Goal: Navigation & Orientation: Locate item on page

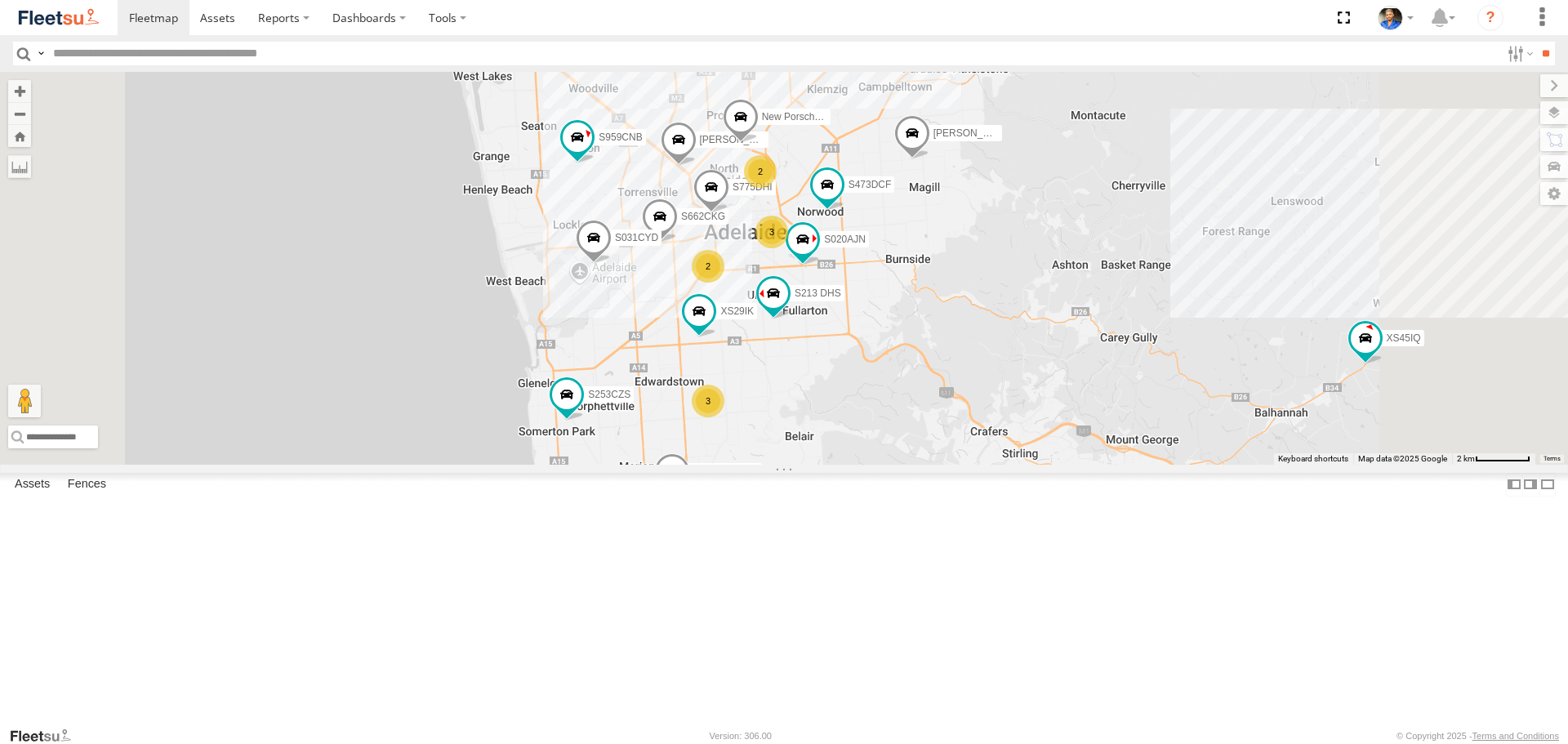
drag, startPoint x: 1054, startPoint y: 395, endPoint x: 1058, endPoint y: 462, distance: 67.1
click at [1058, 462] on div "S343CTS S597CRY S959CNB S364CJT S723CHC XS45IQ S253CZS S031CYD XS95IR [PERSON_N…" at bounding box center [784, 268] width 1568 height 392
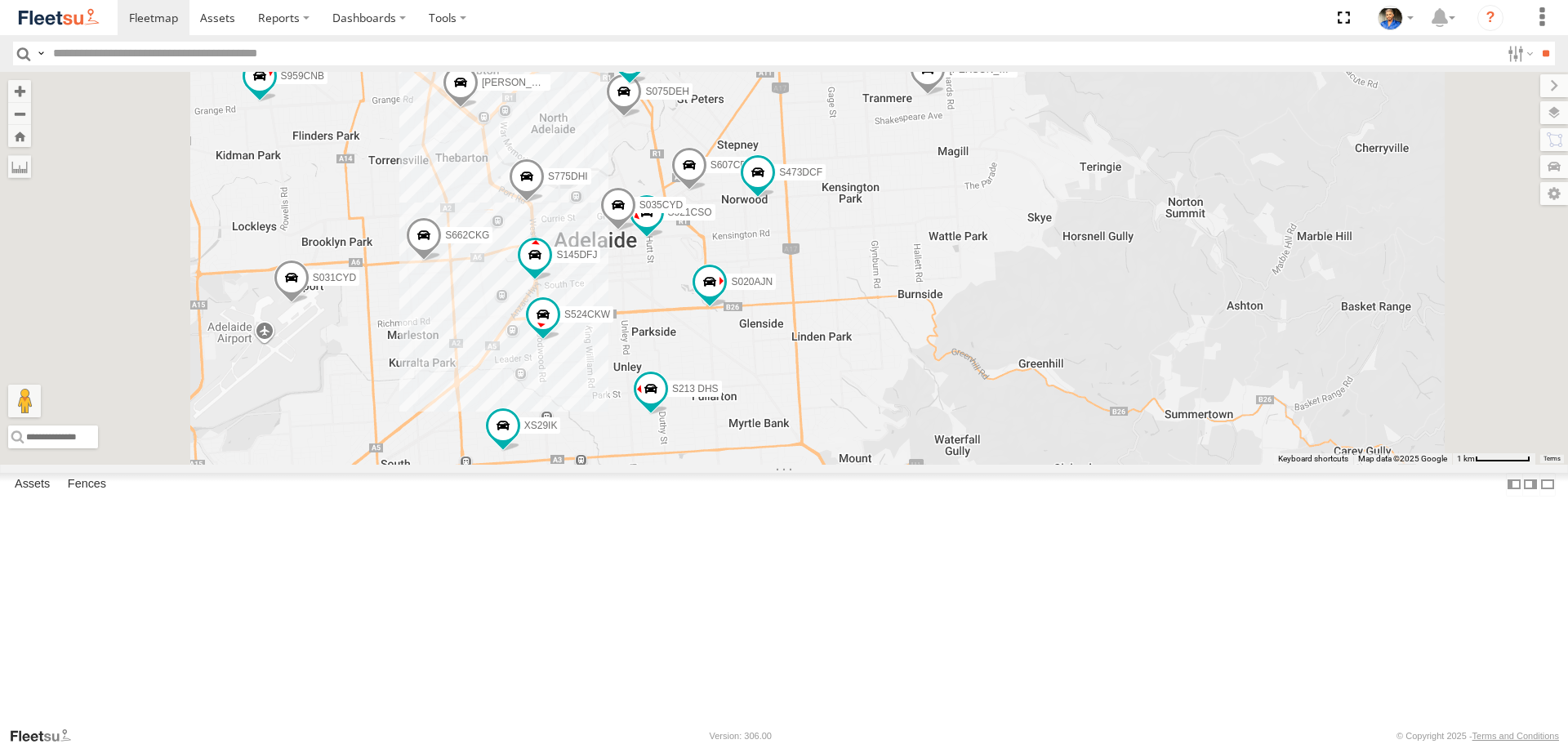
drag, startPoint x: 1154, startPoint y: 354, endPoint x: 1144, endPoint y: 393, distance: 40.3
click at [1144, 393] on div "S343CTS S597CRY S959CNB S364CJT S723CHC XS45IQ S253CZS S031CYD XS95IR [PERSON_N…" at bounding box center [784, 268] width 1568 height 392
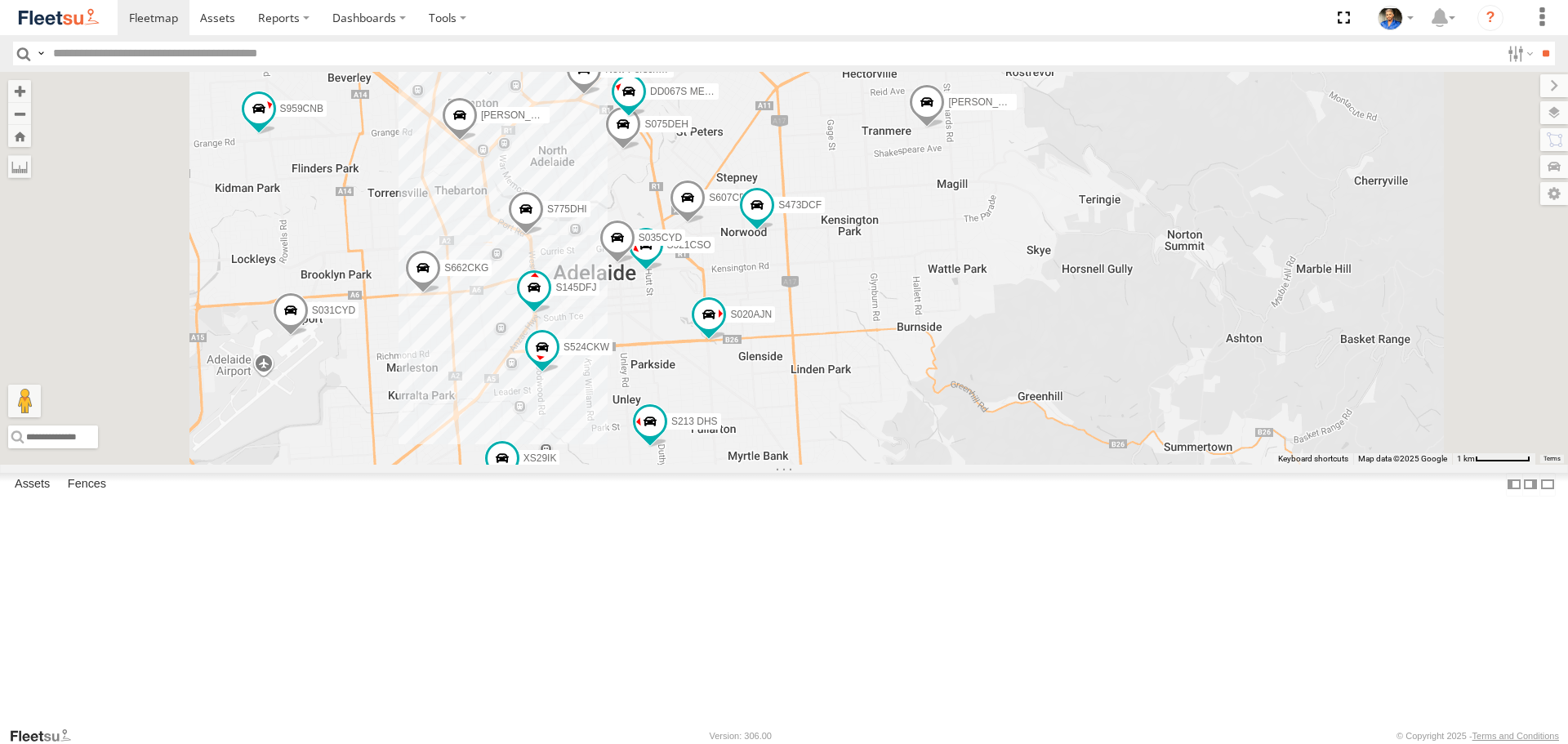
drag, startPoint x: 1227, startPoint y: 340, endPoint x: 1232, endPoint y: 365, distance: 25.5
click at [1232, 365] on div "S343CTS S597CRY S959CNB S364CJT S723CHC XS45IQ S253CZS S031CYD XS95IR [PERSON_N…" at bounding box center [784, 268] width 1568 height 392
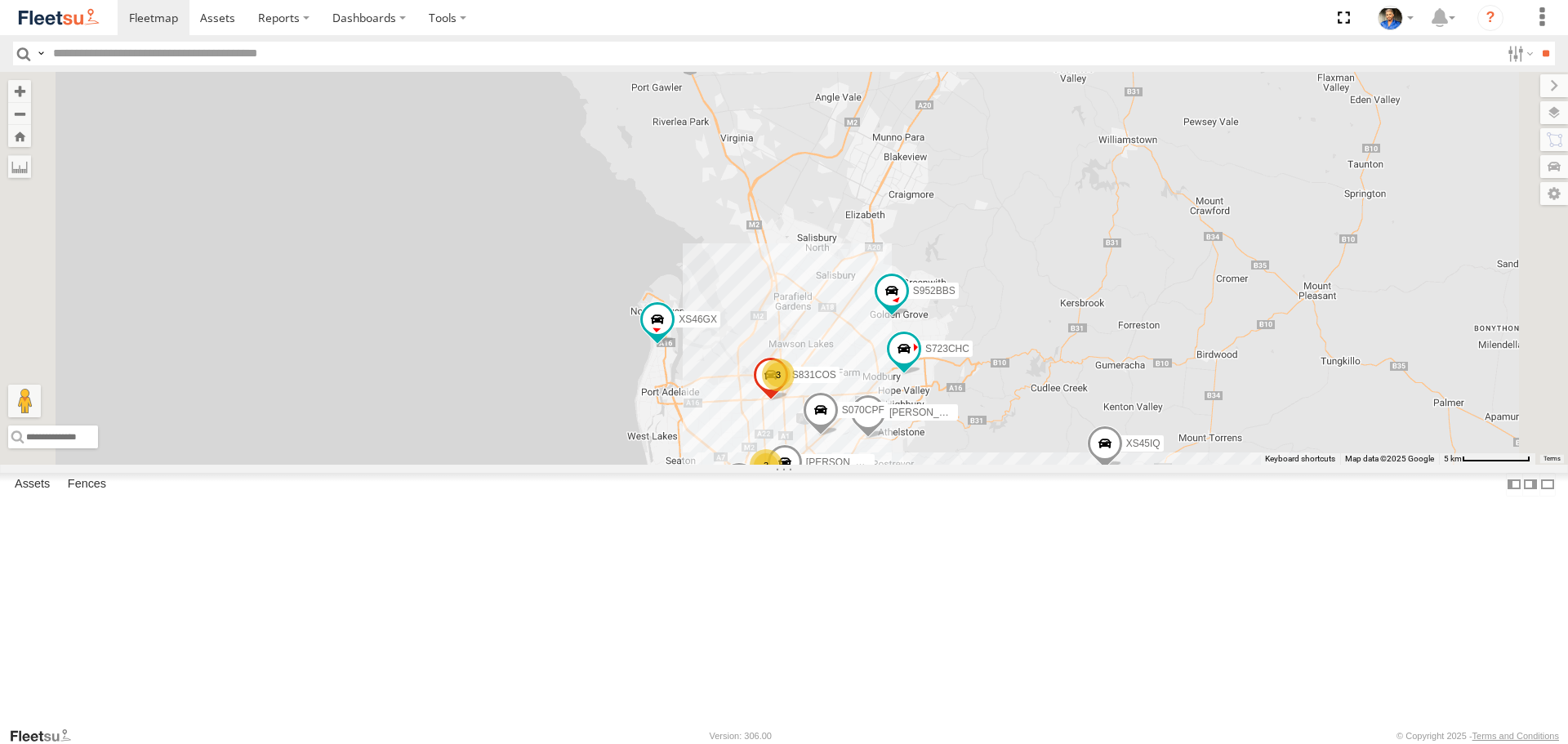
drag, startPoint x: 1056, startPoint y: 554, endPoint x: 1061, endPoint y: 516, distance: 38.3
click at [885, 416] on span "S070CPF" at bounding box center [863, 410] width 42 height 11
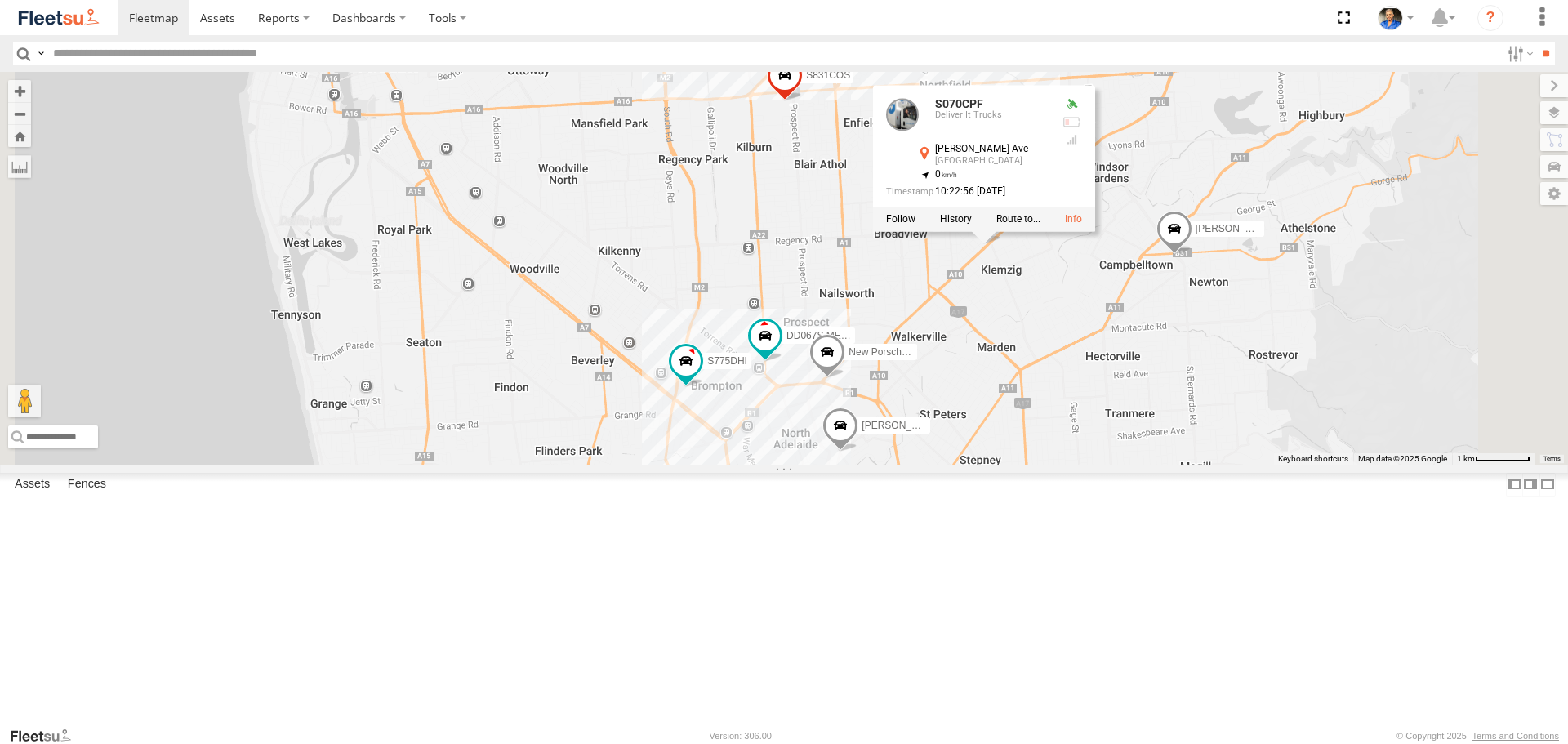
click at [1155, 464] on div "S343CTS S952BBS S020AJN XS46GX S831COS S597CRY S364CJT S070CPF S723CHC XS45IQ S…" at bounding box center [784, 268] width 1568 height 392
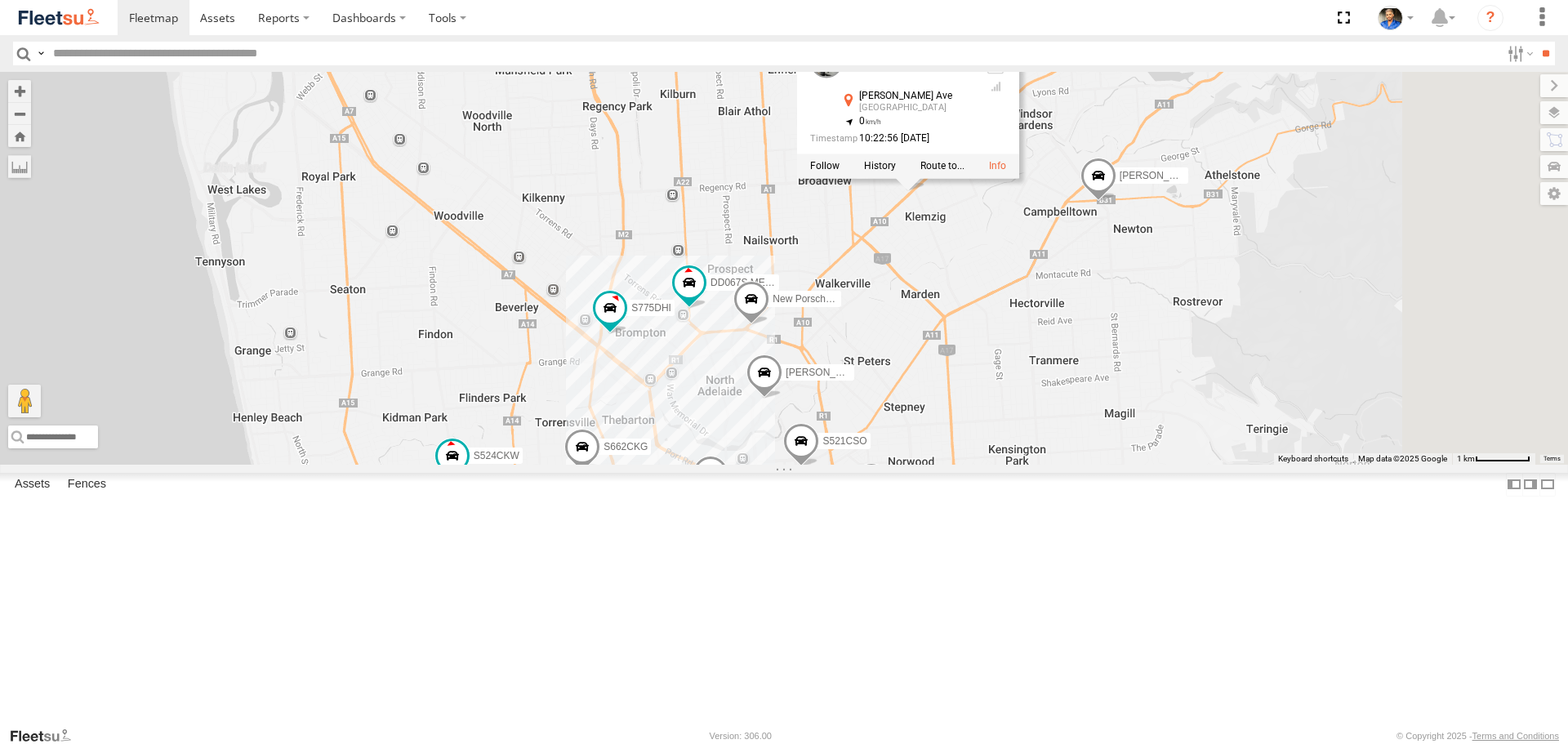
drag, startPoint x: 1242, startPoint y: 531, endPoint x: 1154, endPoint y: 475, distance: 104.3
click at [1154, 464] on div "S343CTS S952BBS S020AJN XS46GX S831COS S597CRY S364CJT S070CPF S723CHC XS45IQ S…" at bounding box center [784, 268] width 1568 height 392
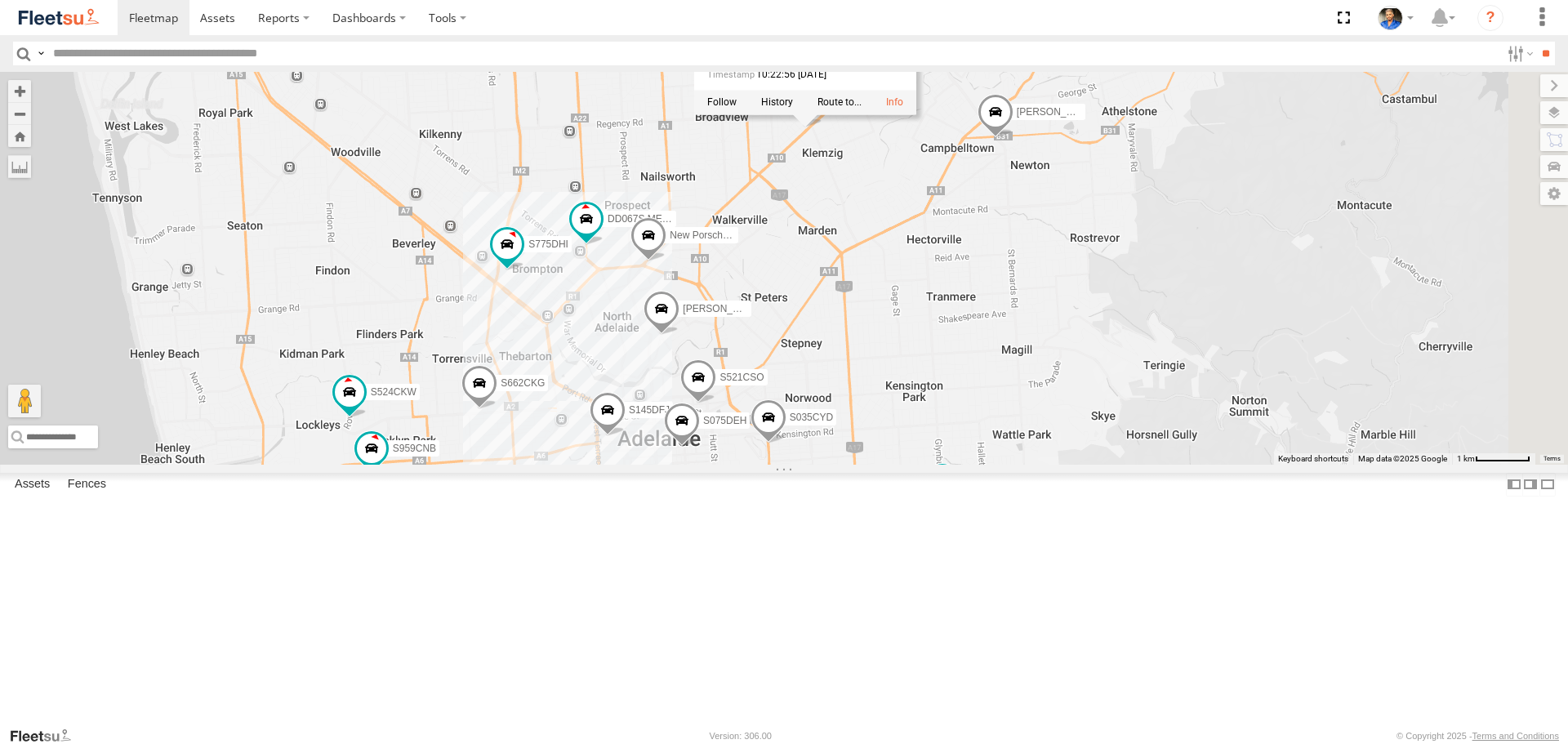
drag, startPoint x: 1228, startPoint y: 480, endPoint x: 1199, endPoint y: 453, distance: 39.6
click at [1200, 454] on div "S343CTS S952BBS S020AJN XS46GX S831COS S597CRY S364CJT S070CPF S723CHC XS45IQ S…" at bounding box center [784, 268] width 1568 height 392
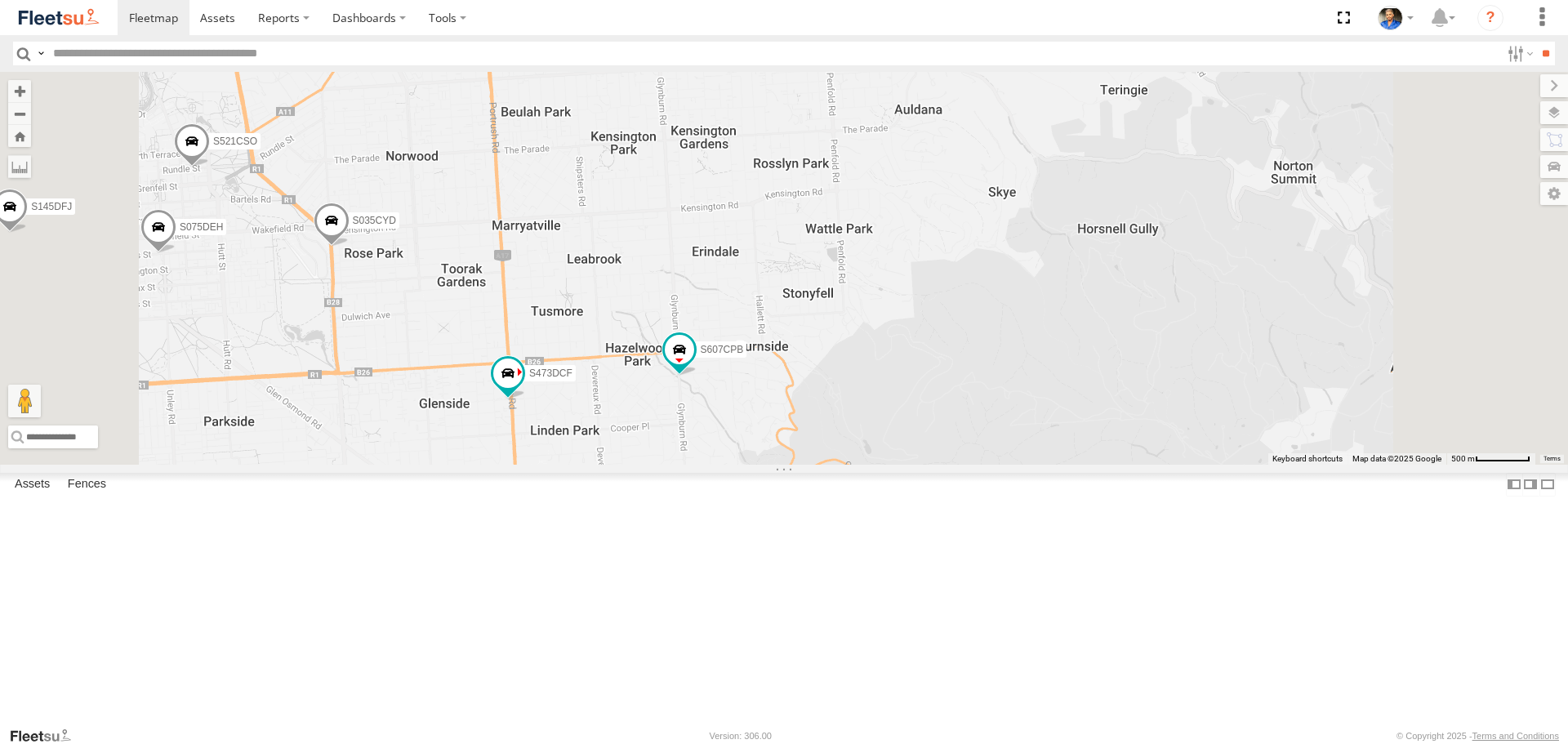
click at [1055, 519] on span at bounding box center [1036, 496] width 36 height 44
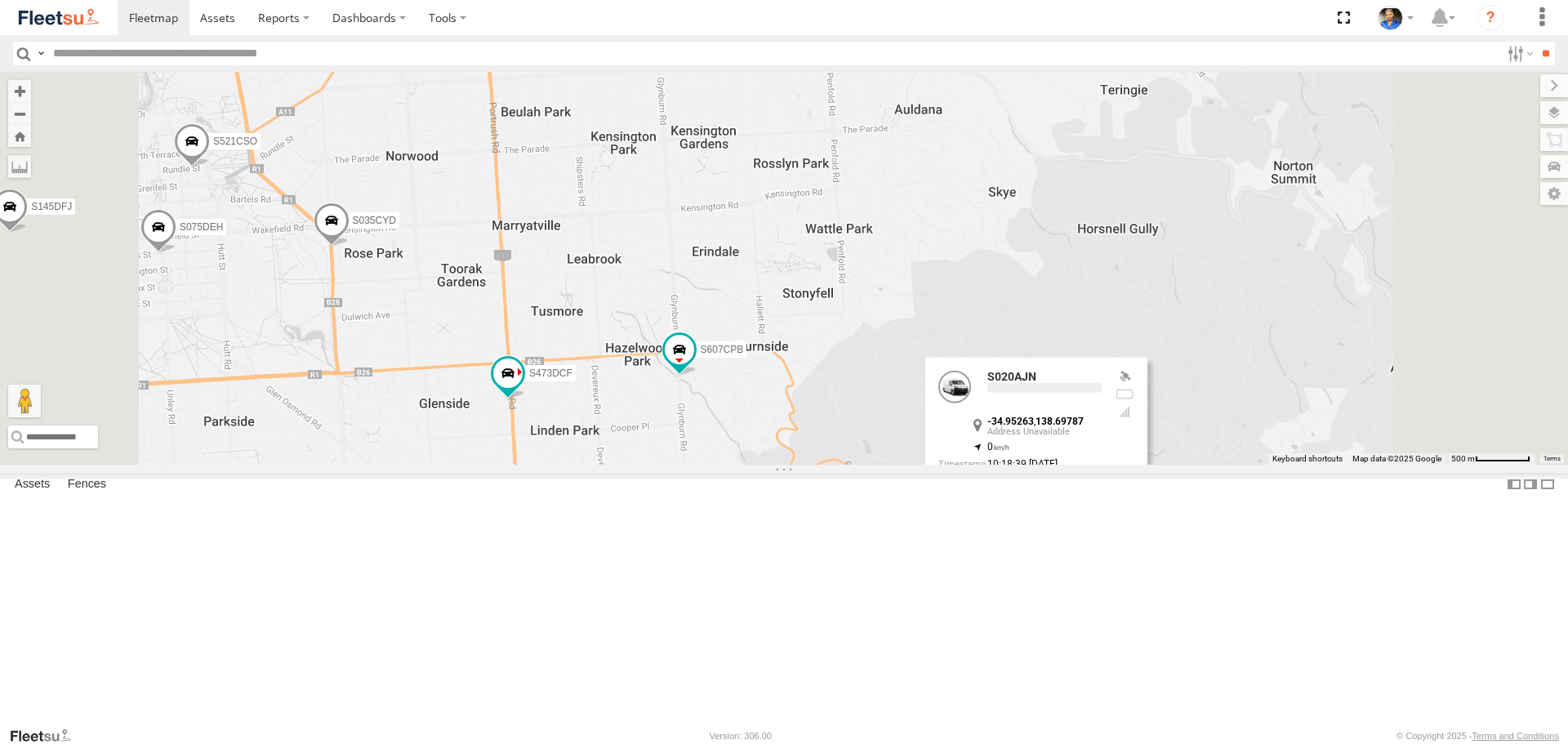
click at [1440, 464] on div "S343CTS S952BBS S020AJN XS46GX S831COS S597CRY S364CJT S070CPF S723CHC XS45IQ S…" at bounding box center [784, 268] width 1568 height 392
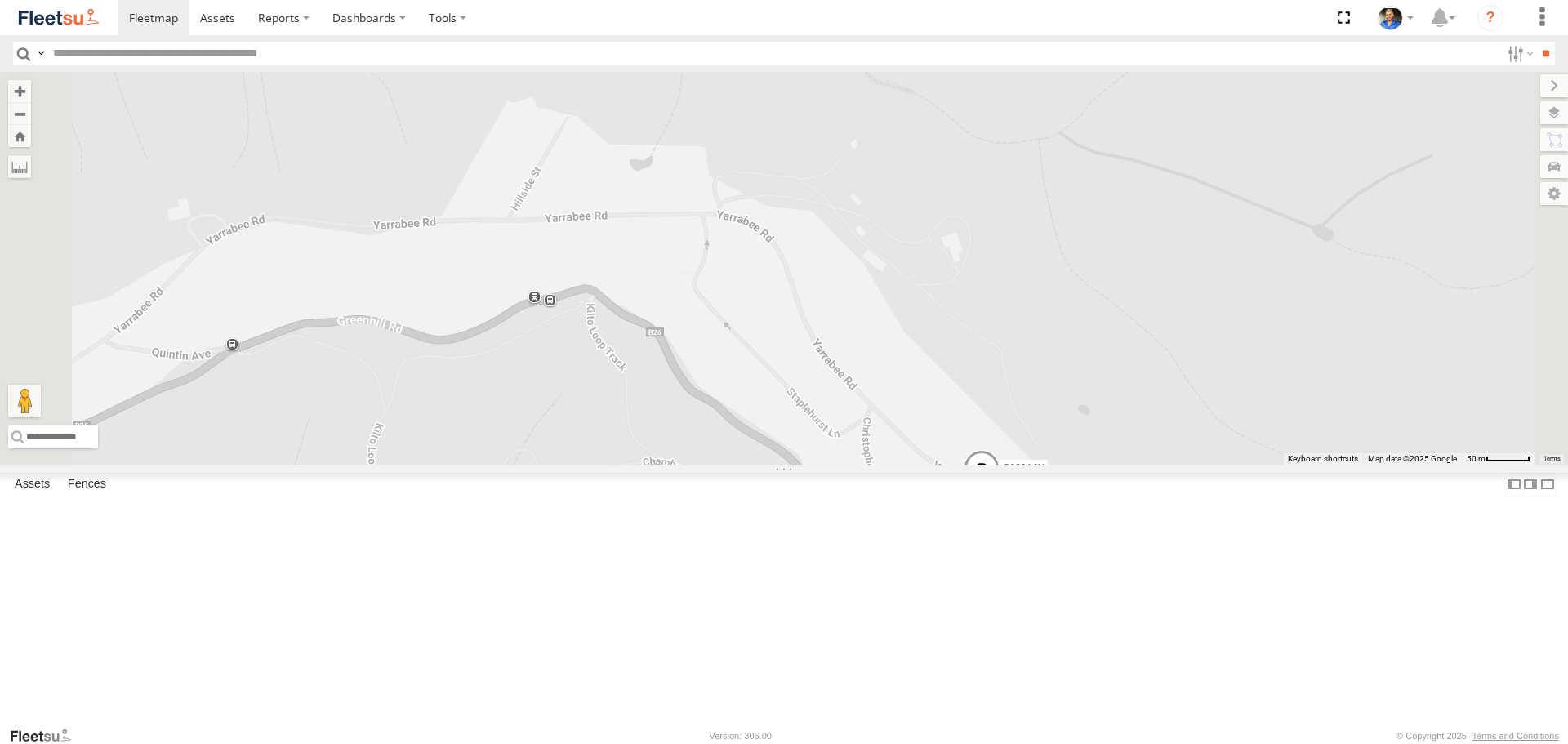
drag, startPoint x: 1458, startPoint y: 578, endPoint x: 1321, endPoint y: 430, distance: 201.7
click at [1322, 431] on div "S343CTS S952BBS S020AJN XS46GX S831COS S597CRY S364CJT S070CPF S723CHC XS45IQ S…" at bounding box center [784, 268] width 1568 height 392
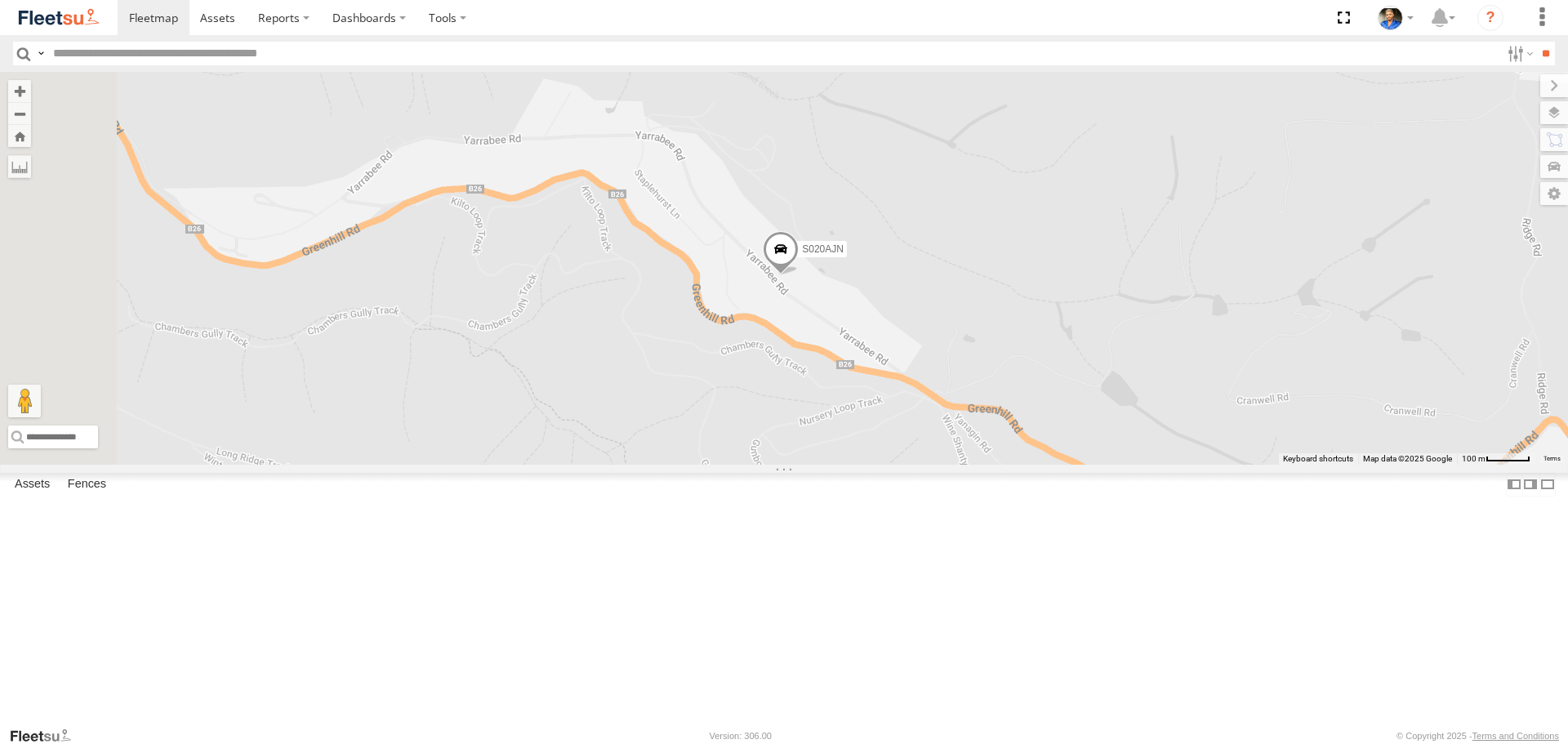
drag, startPoint x: 870, startPoint y: 361, endPoint x: 971, endPoint y: 505, distance: 175.9
click at [971, 464] on div "S343CTS S952BBS S020AJN XS46GX S831COS S597CRY S364CJT S070CPF S723CHC XS45IQ S…" at bounding box center [784, 268] width 1568 height 392
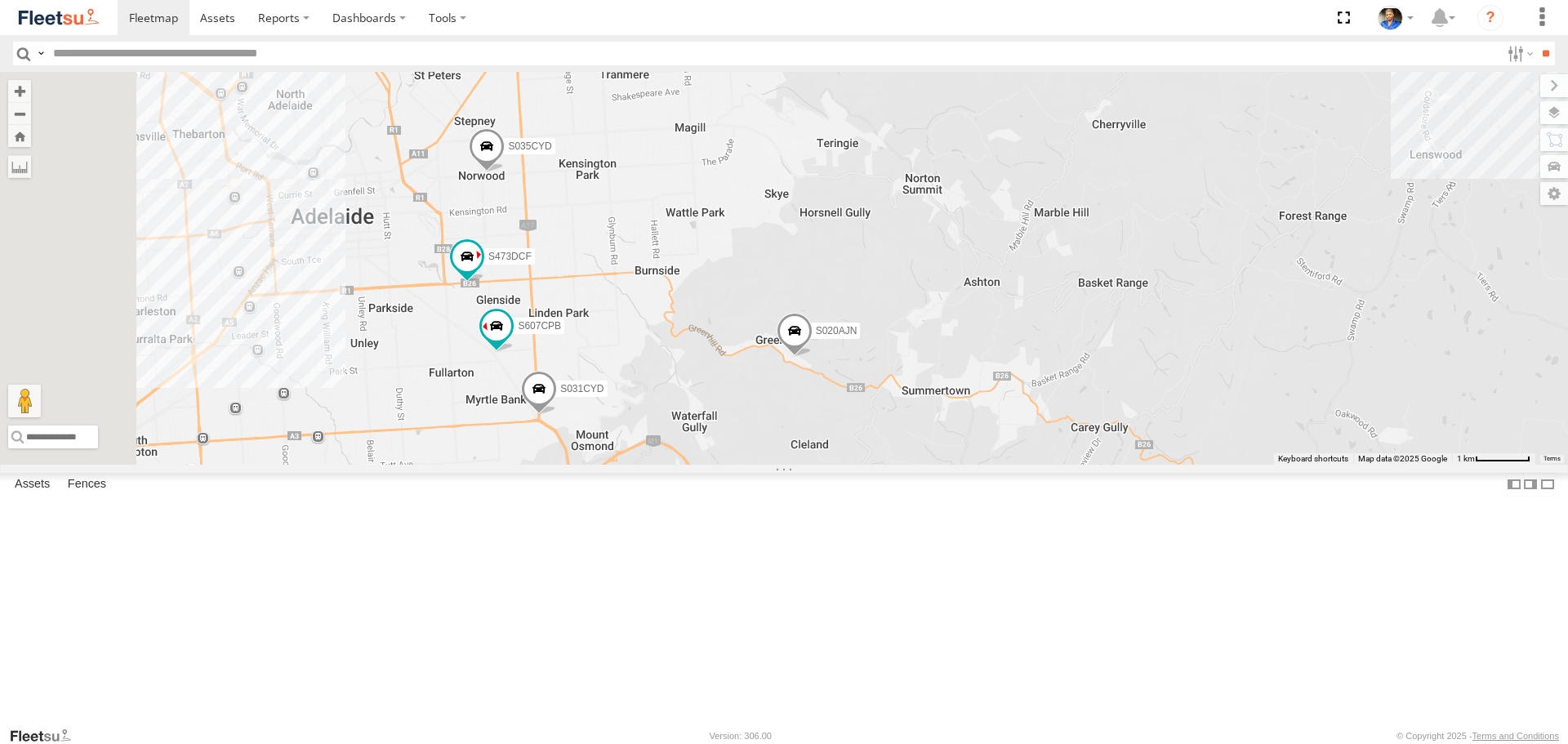
drag, startPoint x: 941, startPoint y: 348, endPoint x: 1174, endPoint y: 306, distance: 236.8
click at [1157, 312] on div "S020AJN S473DCF S607CPB S031CYD S035CYD" at bounding box center [784, 268] width 1568 height 392
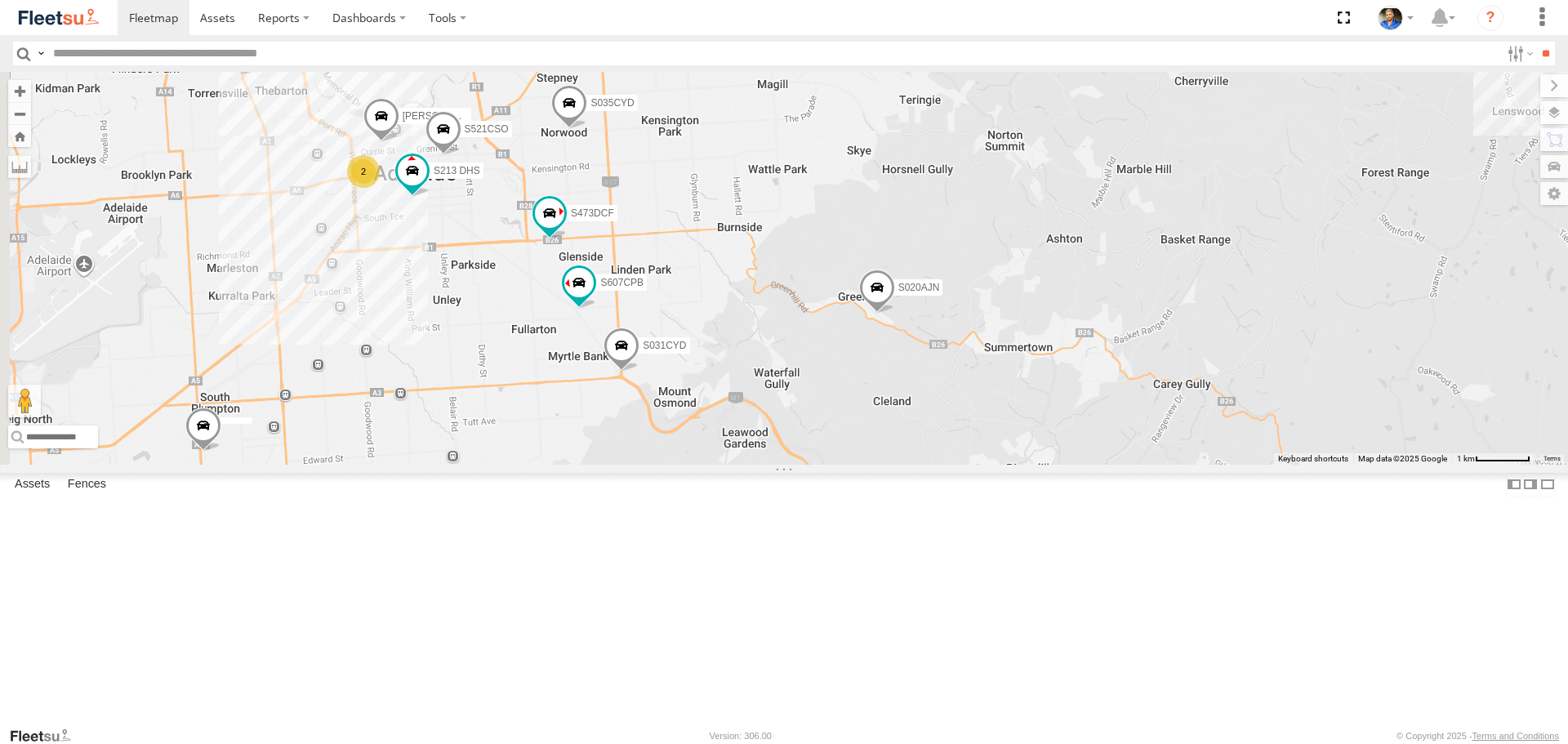
drag, startPoint x: 1008, startPoint y: 188, endPoint x: 1037, endPoint y: 175, distance: 31.8
click at [1030, 177] on div "S020AJN S473DCF S607CPB S031CYD S035CYD 3 2 S521CSO S662CKG S213 DHS New Porsch…" at bounding box center [784, 268] width 1568 height 392
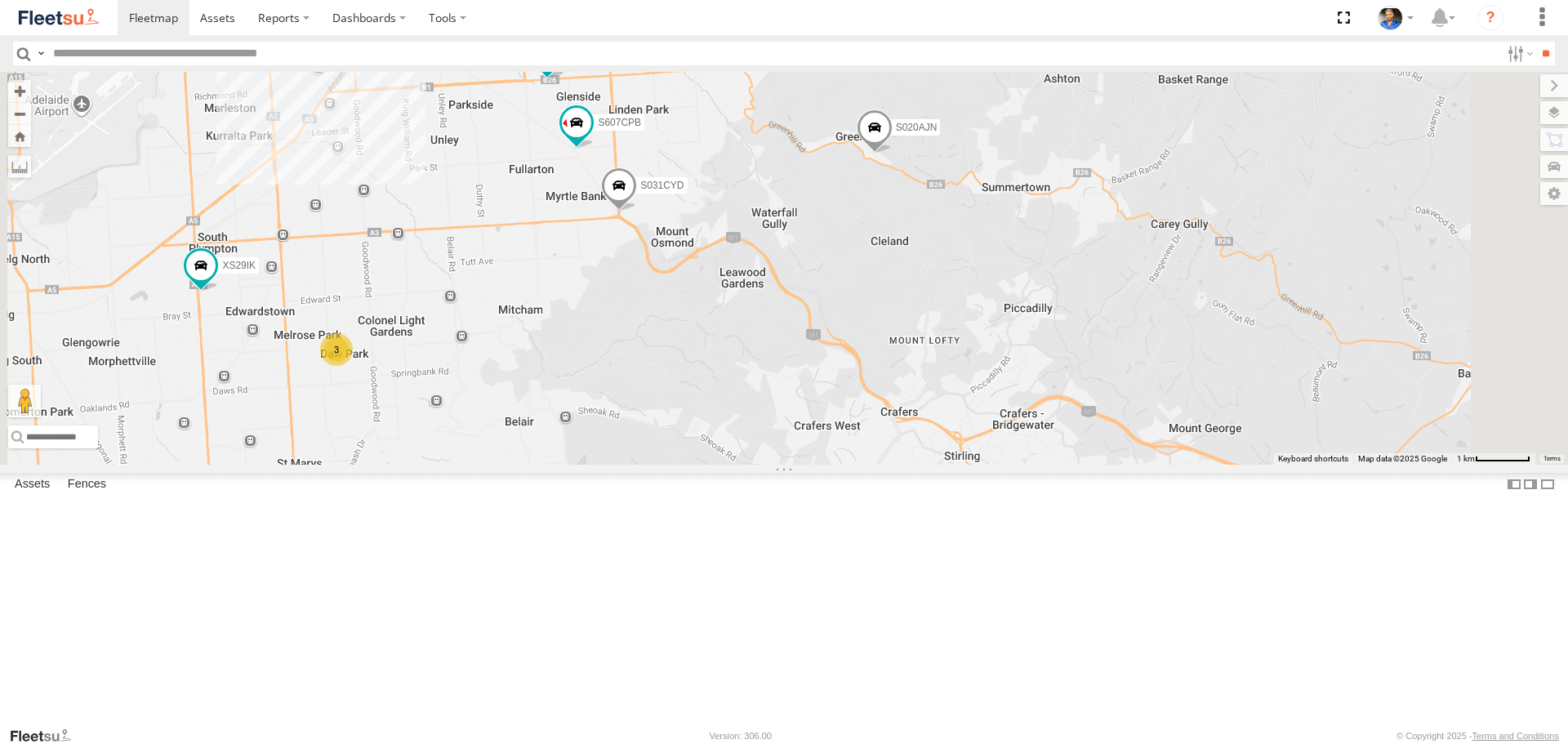
click at [637, 212] on span at bounding box center [618, 189] width 36 height 44
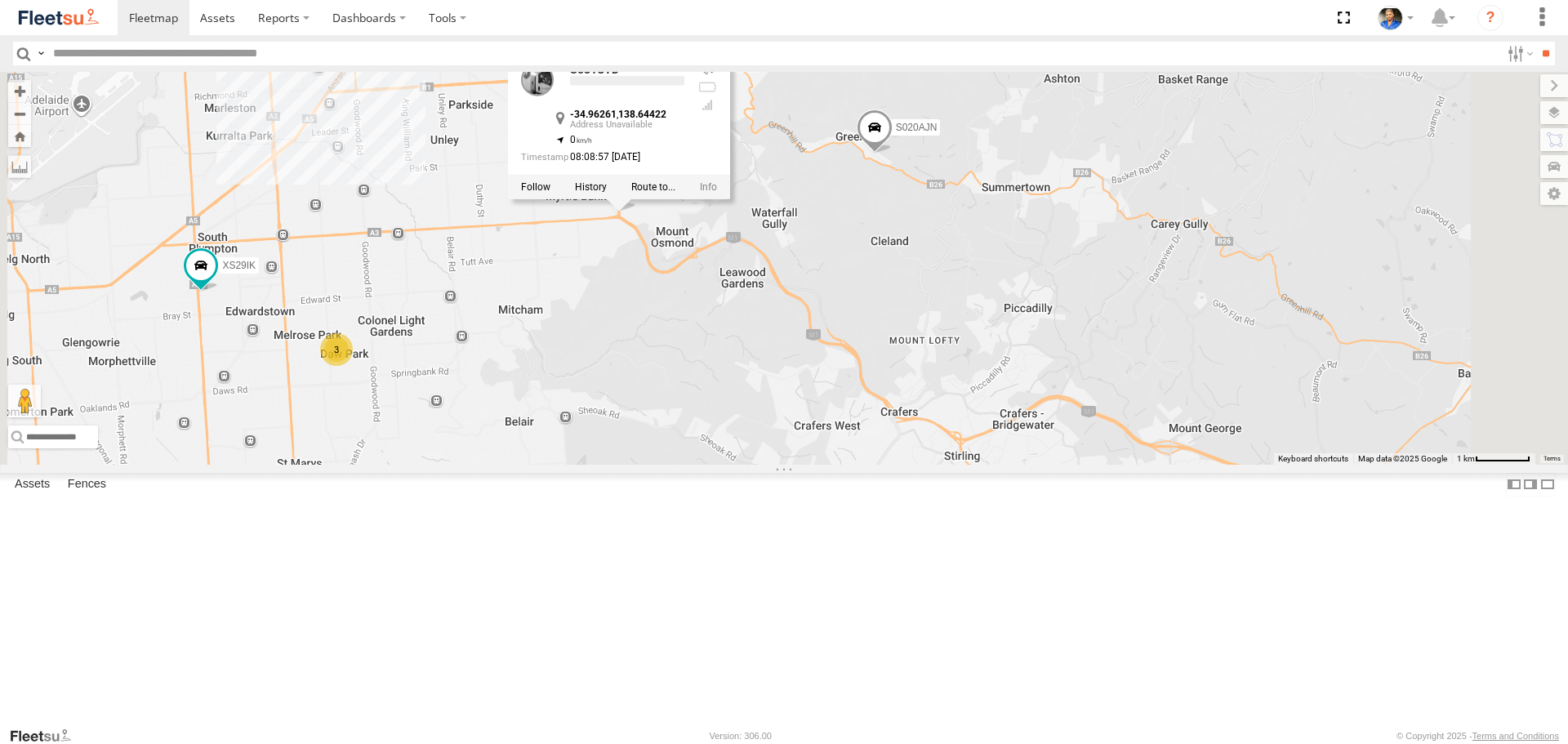
click at [730, 199] on div at bounding box center [619, 186] width 222 height 24
click at [607, 193] on label at bounding box center [591, 186] width 32 height 11
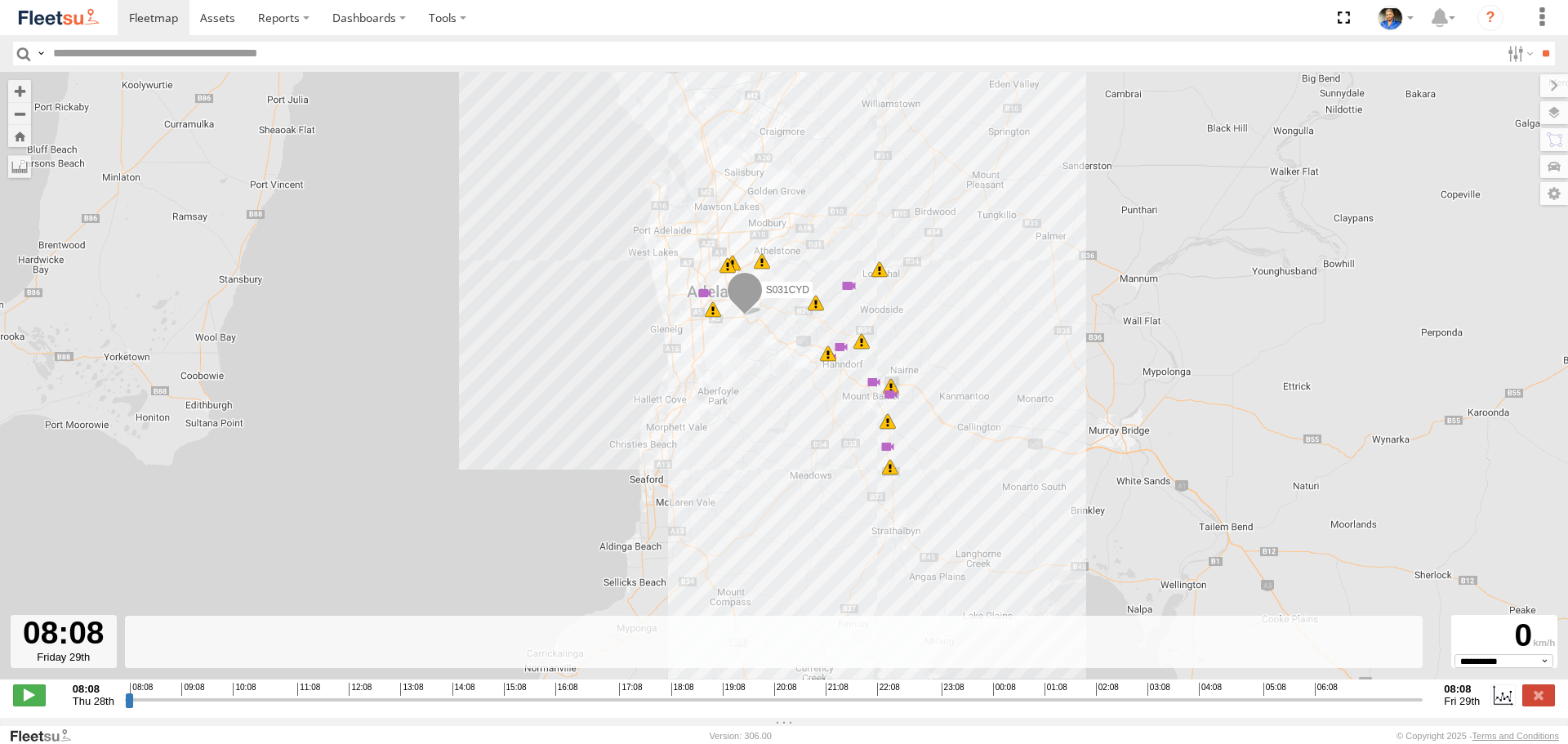
drag, startPoint x: 127, startPoint y: 709, endPoint x: 1198, endPoint y: 412, distance: 1111.4
type input "**********"
click at [1423, 707] on input "range" at bounding box center [774, 700] width 1298 height 16
click at [77, 24] on img at bounding box center [59, 17] width 85 height 22
